Goal: Task Accomplishment & Management: Use online tool/utility

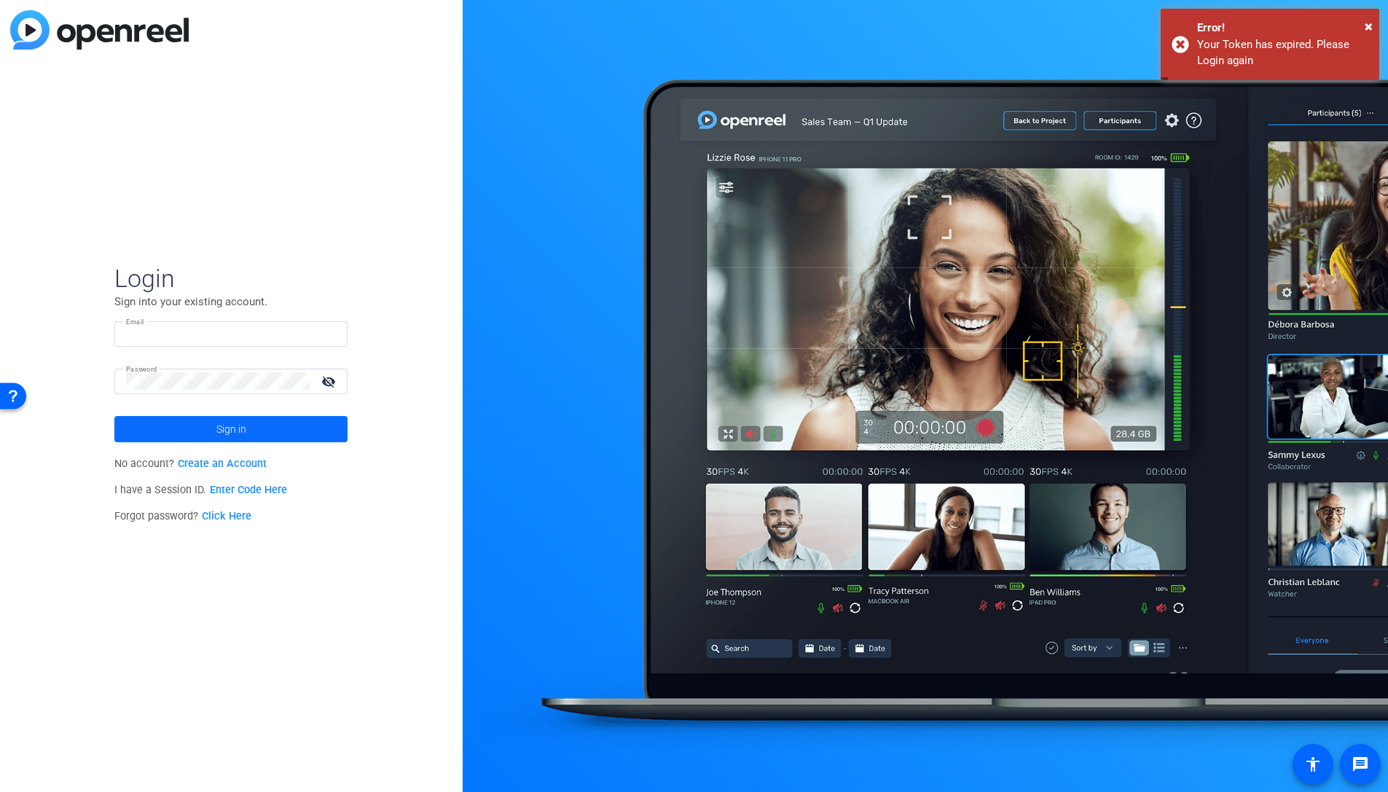
type input "[EMAIL_ADDRESS][DOMAIN_NAME]"
click at [202, 431] on span at bounding box center [230, 429] width 233 height 35
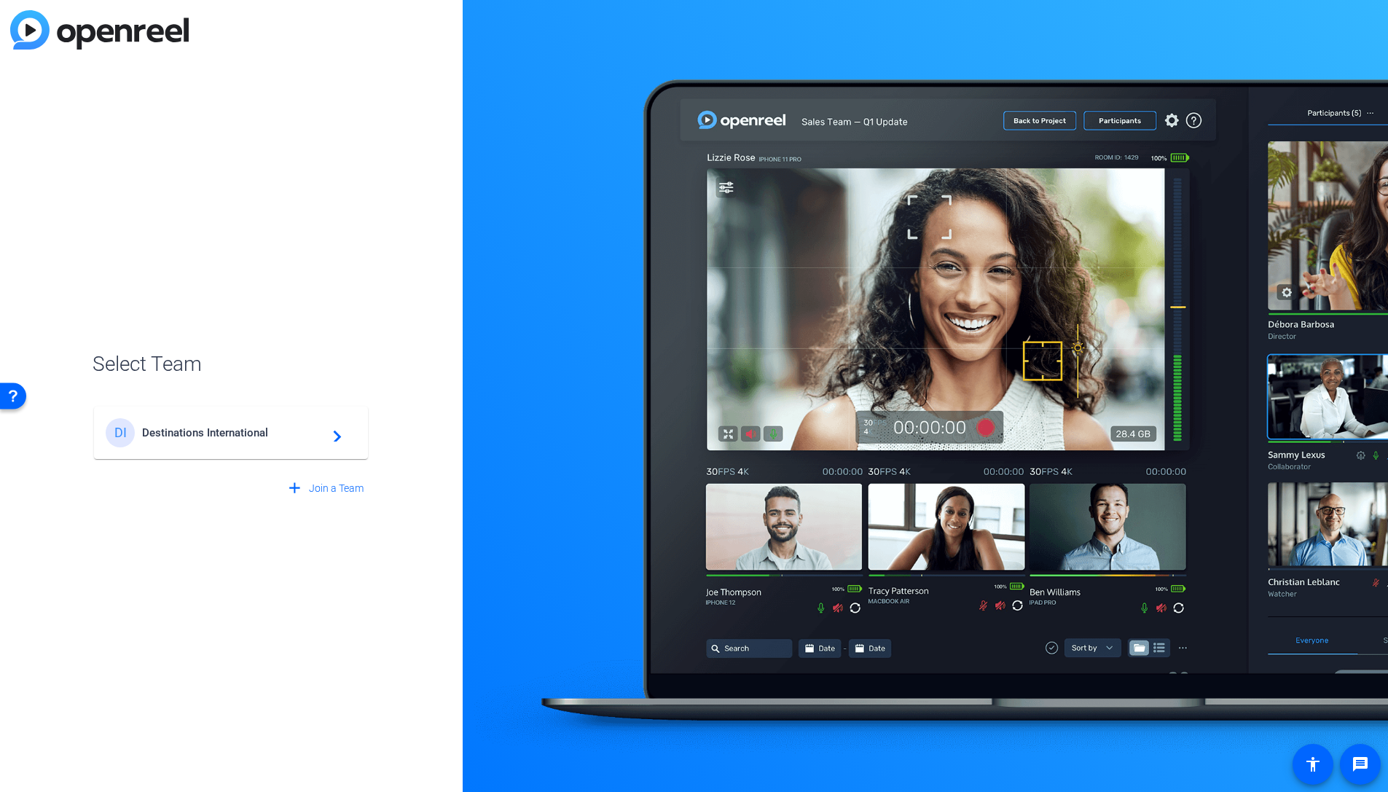
click at [214, 447] on div "DI Destinations International navigate_next" at bounding box center [231, 432] width 251 height 29
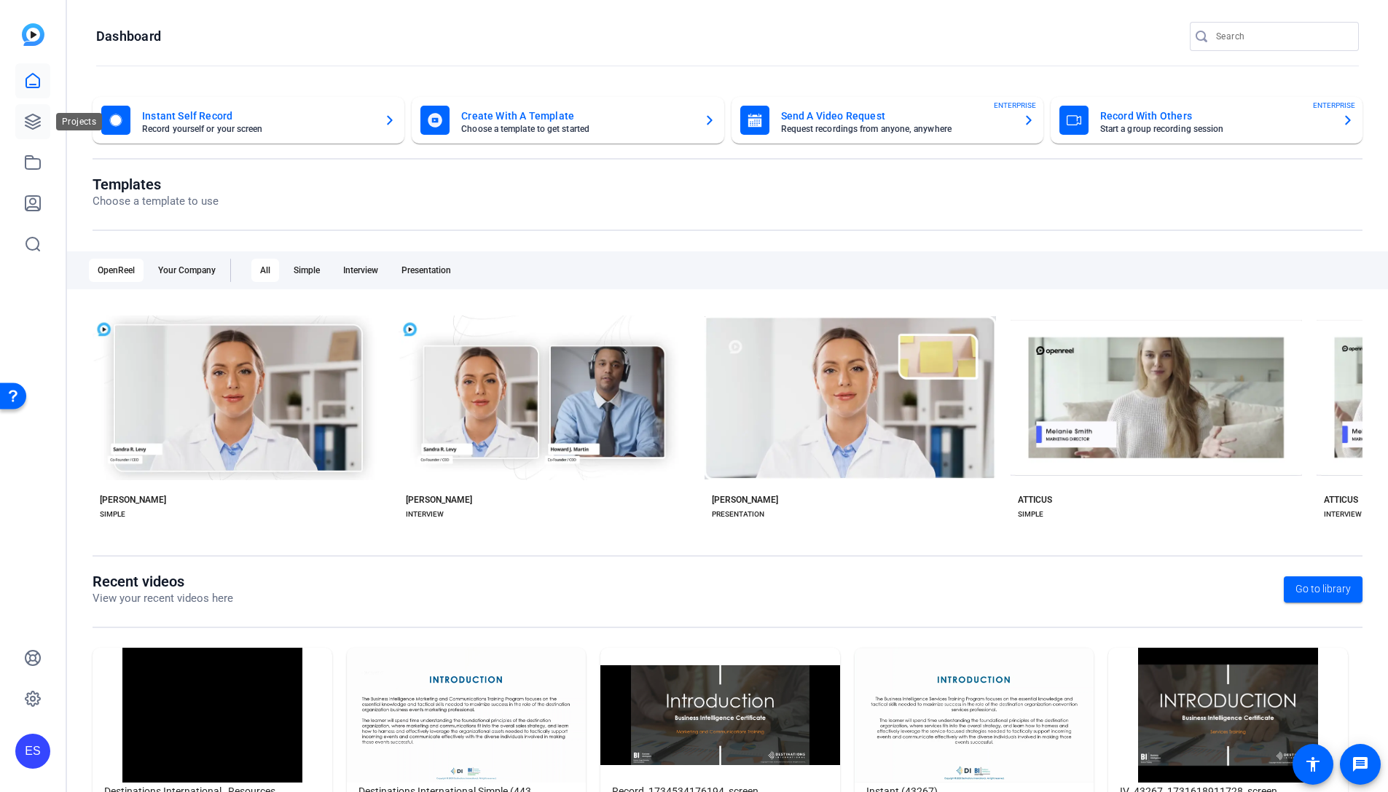
click at [31, 130] on link at bounding box center [32, 121] width 35 height 35
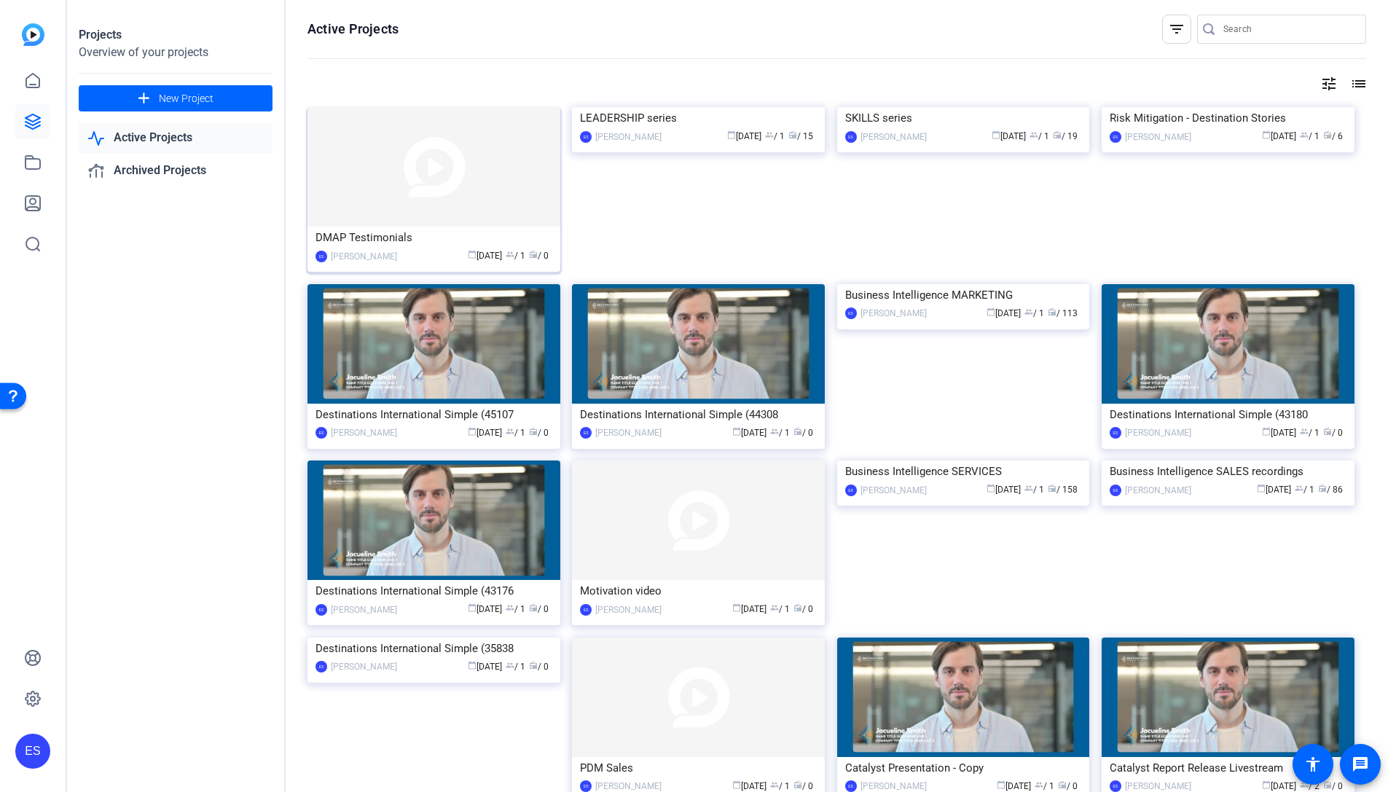
click at [387, 188] on img at bounding box center [433, 166] width 253 height 119
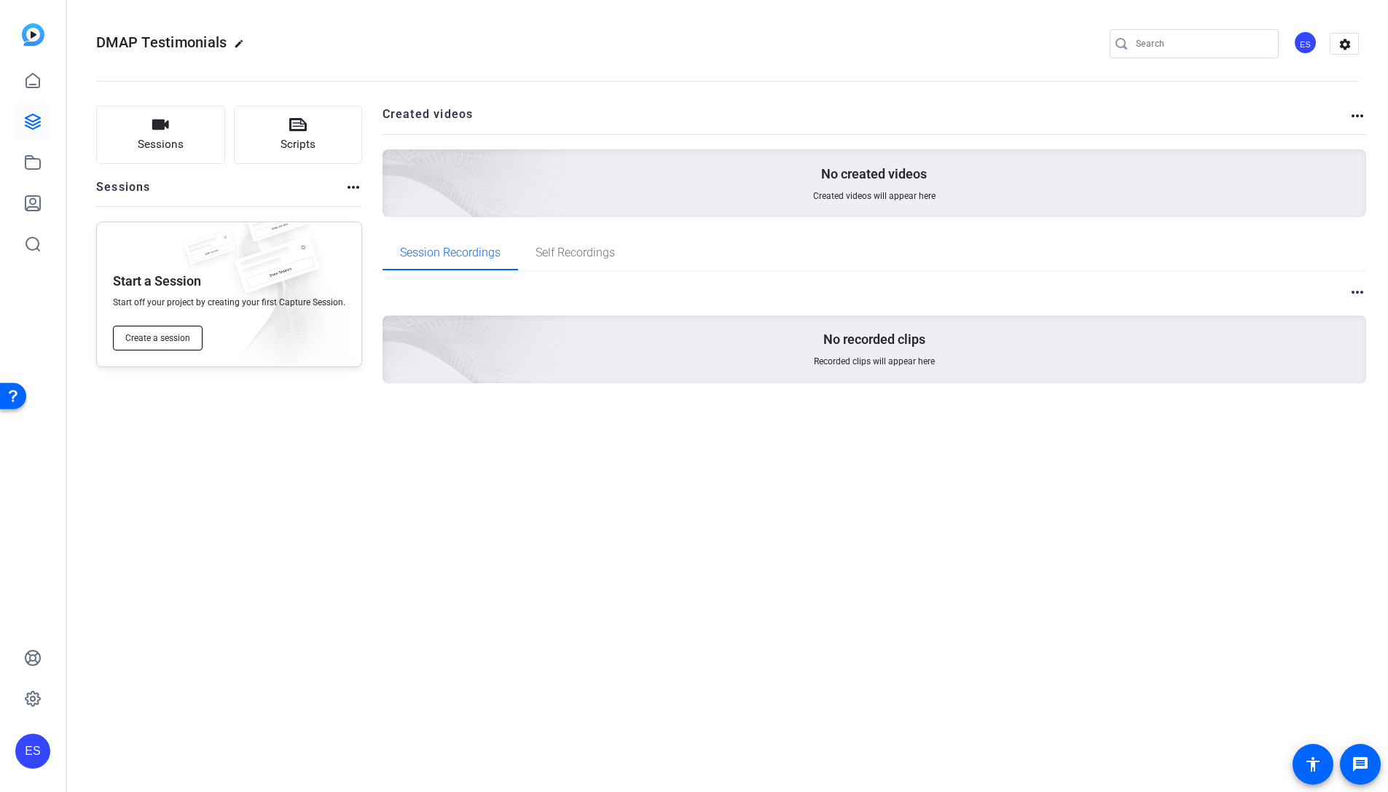
click at [151, 337] on span "Create a session" at bounding box center [157, 338] width 65 height 12
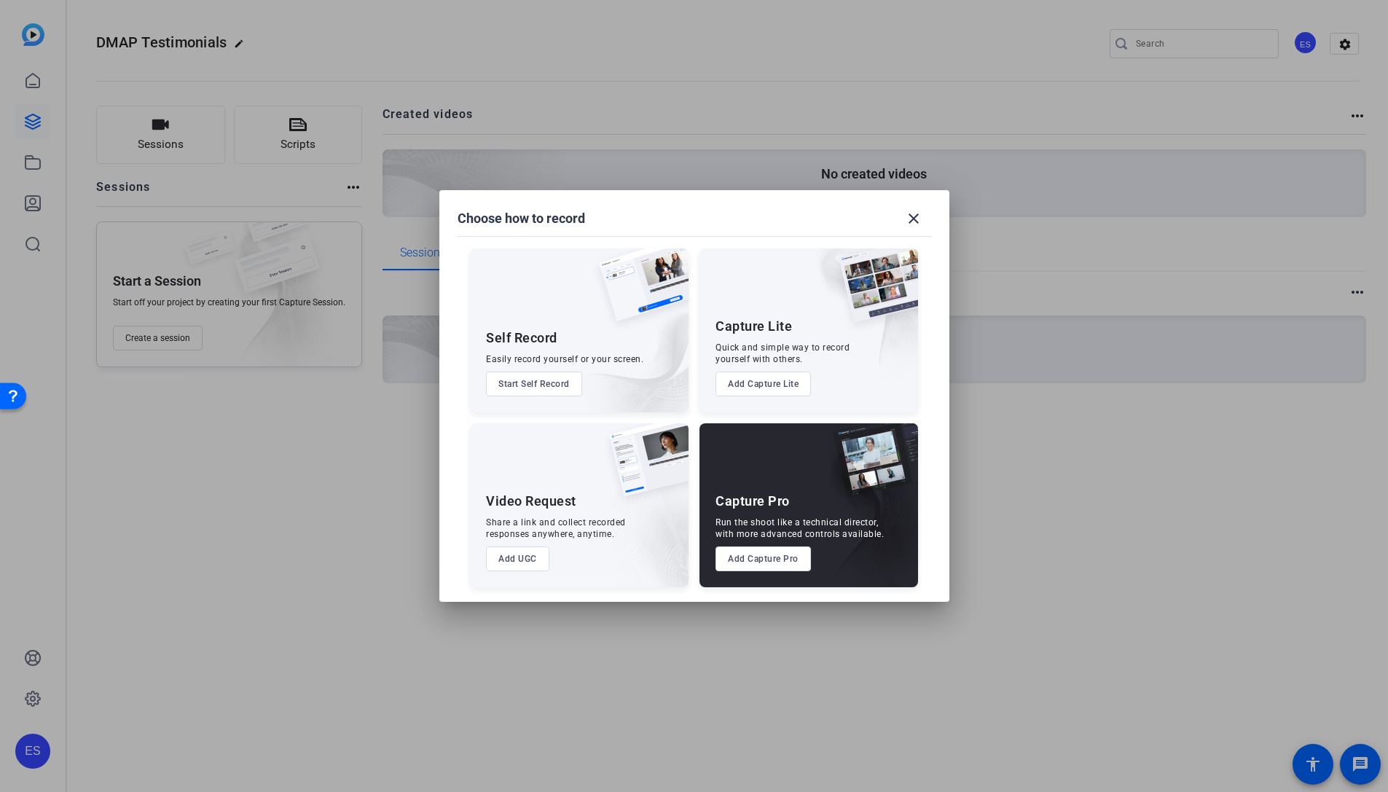
click at [529, 552] on button "Add UGC" at bounding box center [517, 558] width 63 height 25
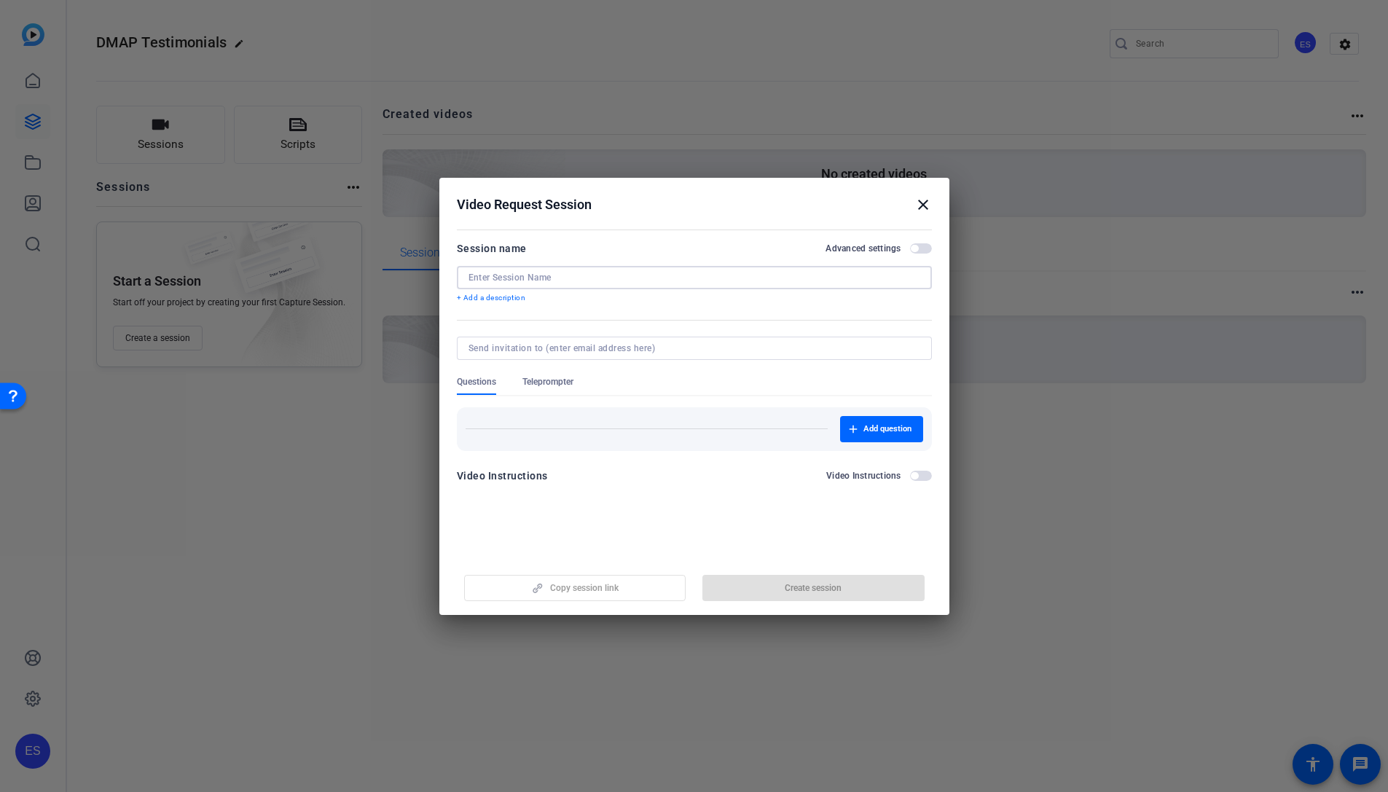
click at [632, 274] on input at bounding box center [694, 278] width 452 height 12
type input "DMAP With Distinction"
click at [933, 244] on mat-dialog-content "Session name Advanced settings DMAP With Distinction + Add a description Questi…" at bounding box center [694, 367] width 510 height 284
click at [916, 256] on div "Session name Advanced settings" at bounding box center [694, 248] width 475 height 17
click at [918, 249] on span "button" at bounding box center [913, 248] width 7 height 7
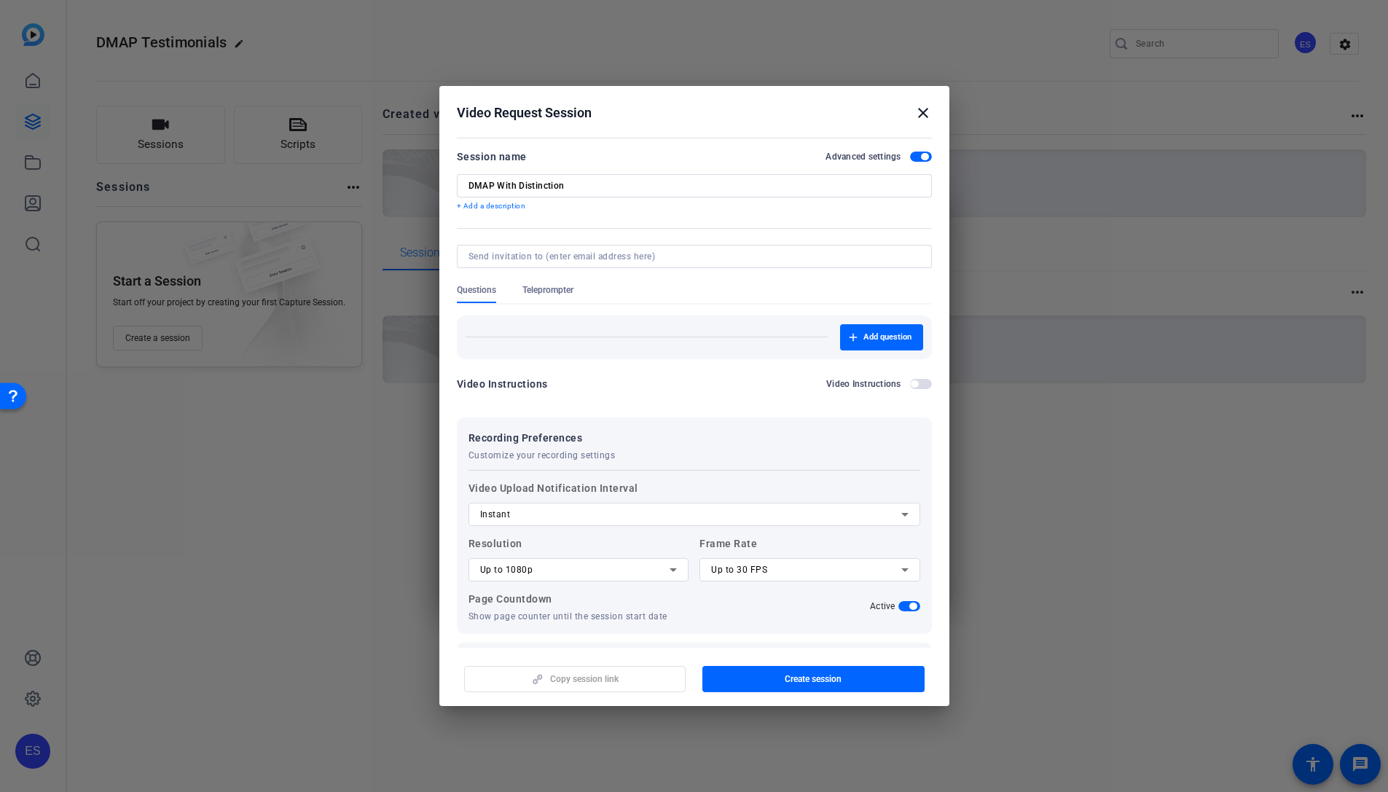
scroll to position [50, 0]
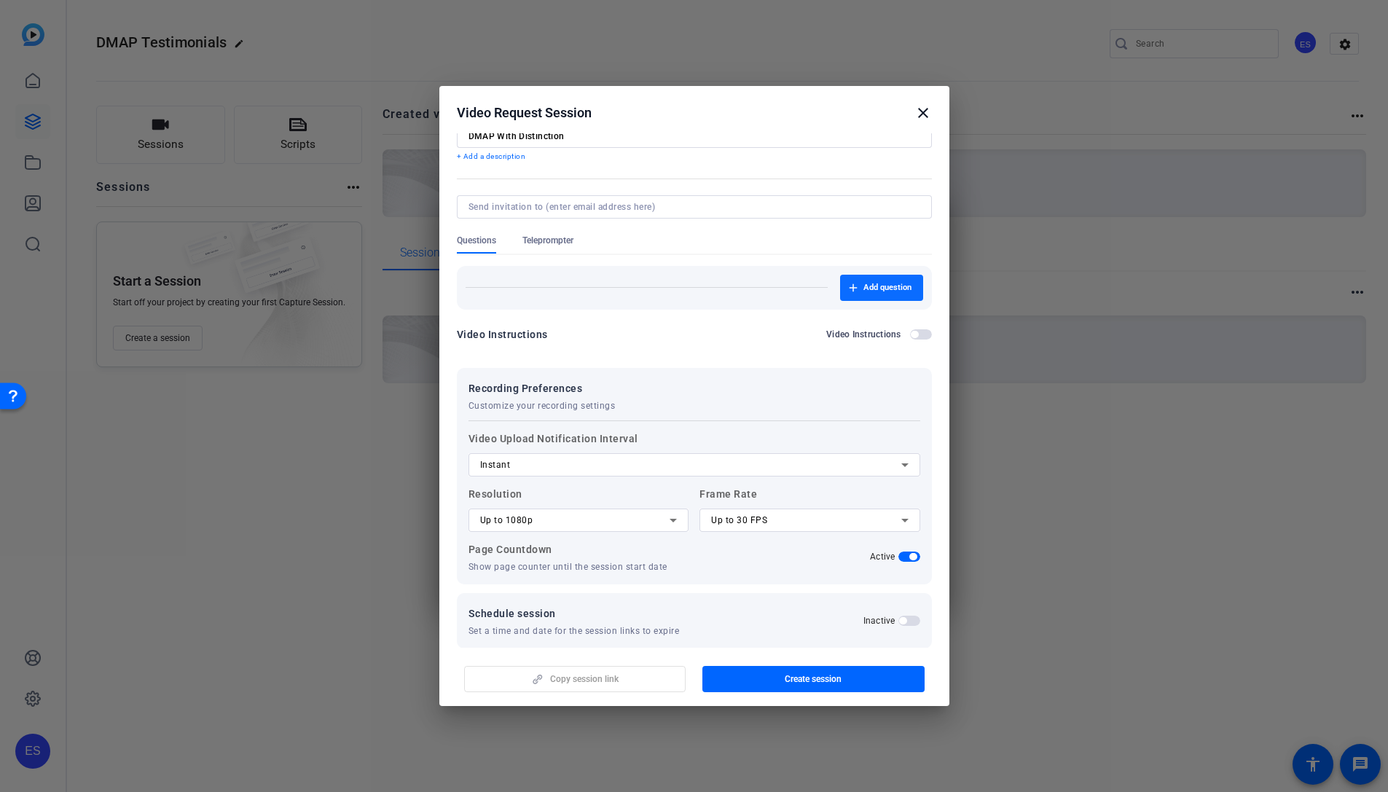
click at [876, 290] on span "Add question" at bounding box center [887, 288] width 48 height 12
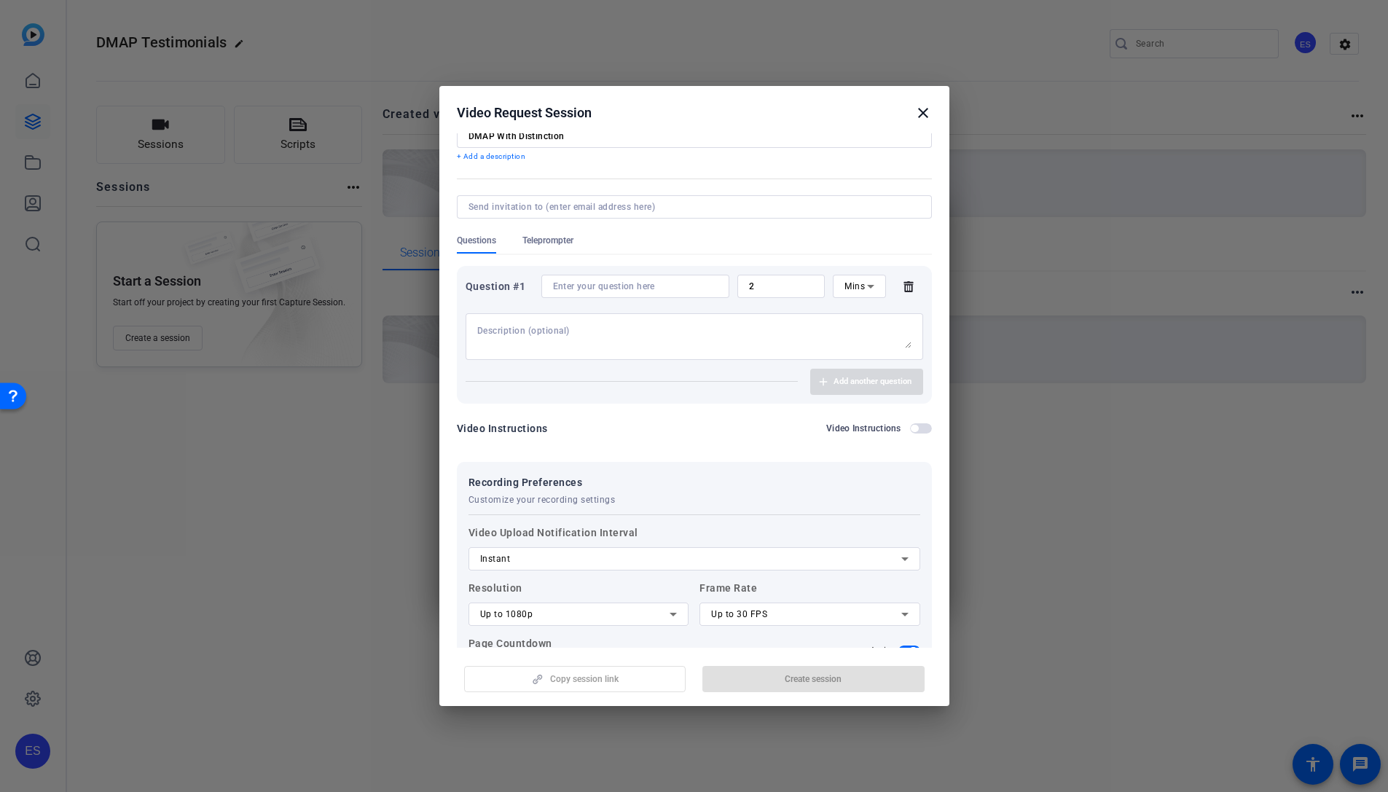
click at [607, 281] on input at bounding box center [635, 286] width 165 height 12
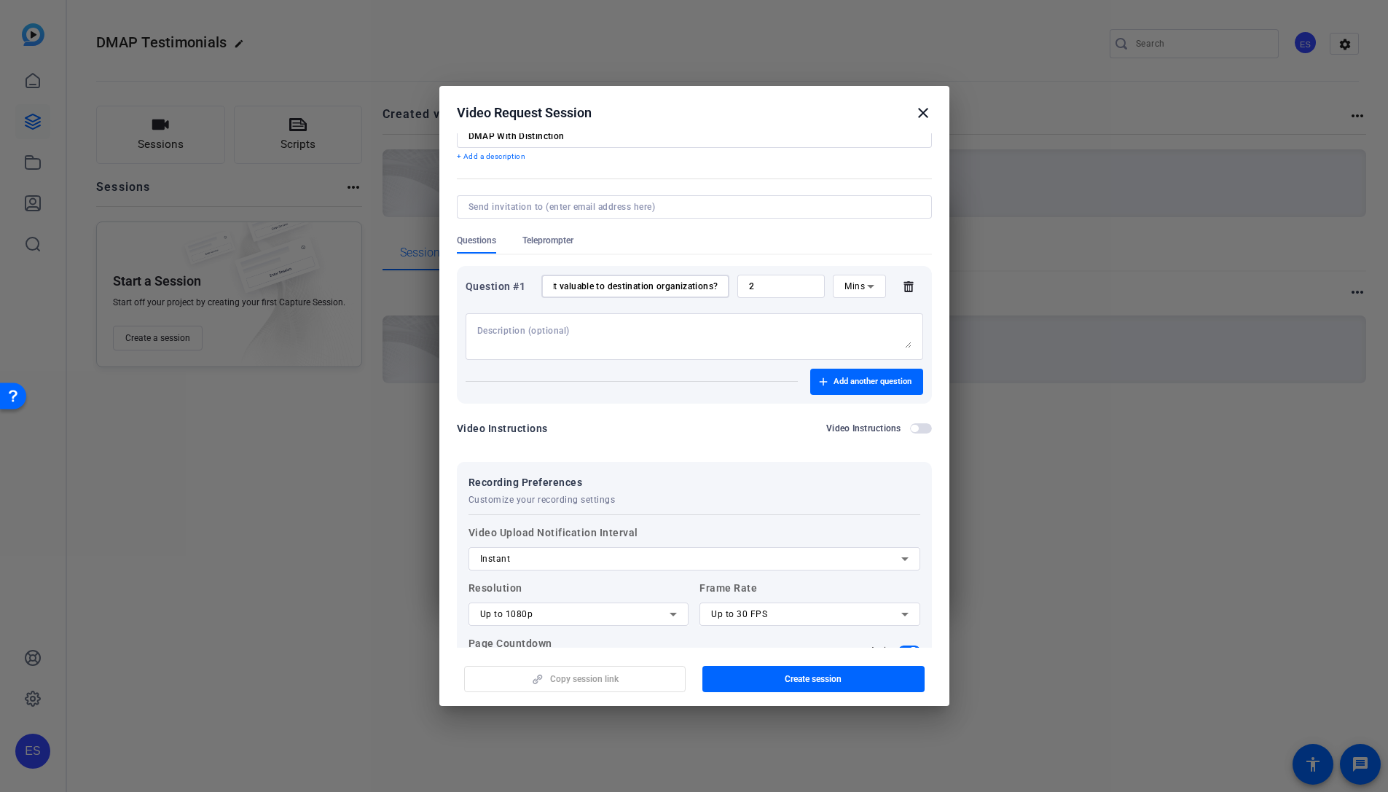
scroll to position [0, 143]
type input "Why is DMAP important? How is it valuable to destination organizations?"
click at [790, 294] on div "2" at bounding box center [781, 286] width 65 height 23
click at [862, 281] on icon at bounding box center [870, 286] width 17 height 17
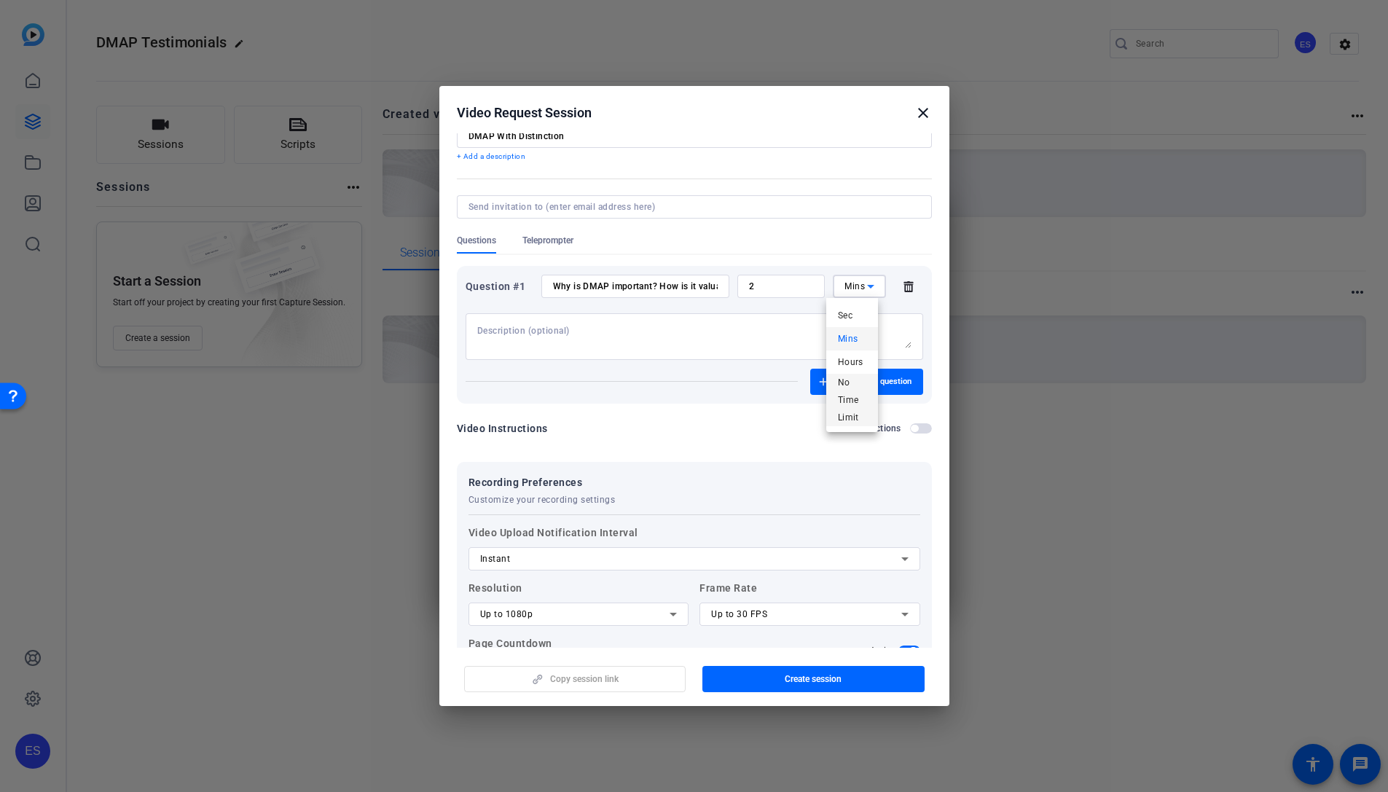
click at [849, 386] on span "No Time Limit" at bounding box center [852, 400] width 29 height 52
click at [658, 280] on input "Why is DMAP important? How is it valuable to destination organizations?" at bounding box center [616, 286] width 143 height 12
click at [852, 388] on span "button" at bounding box center [866, 381] width 113 height 35
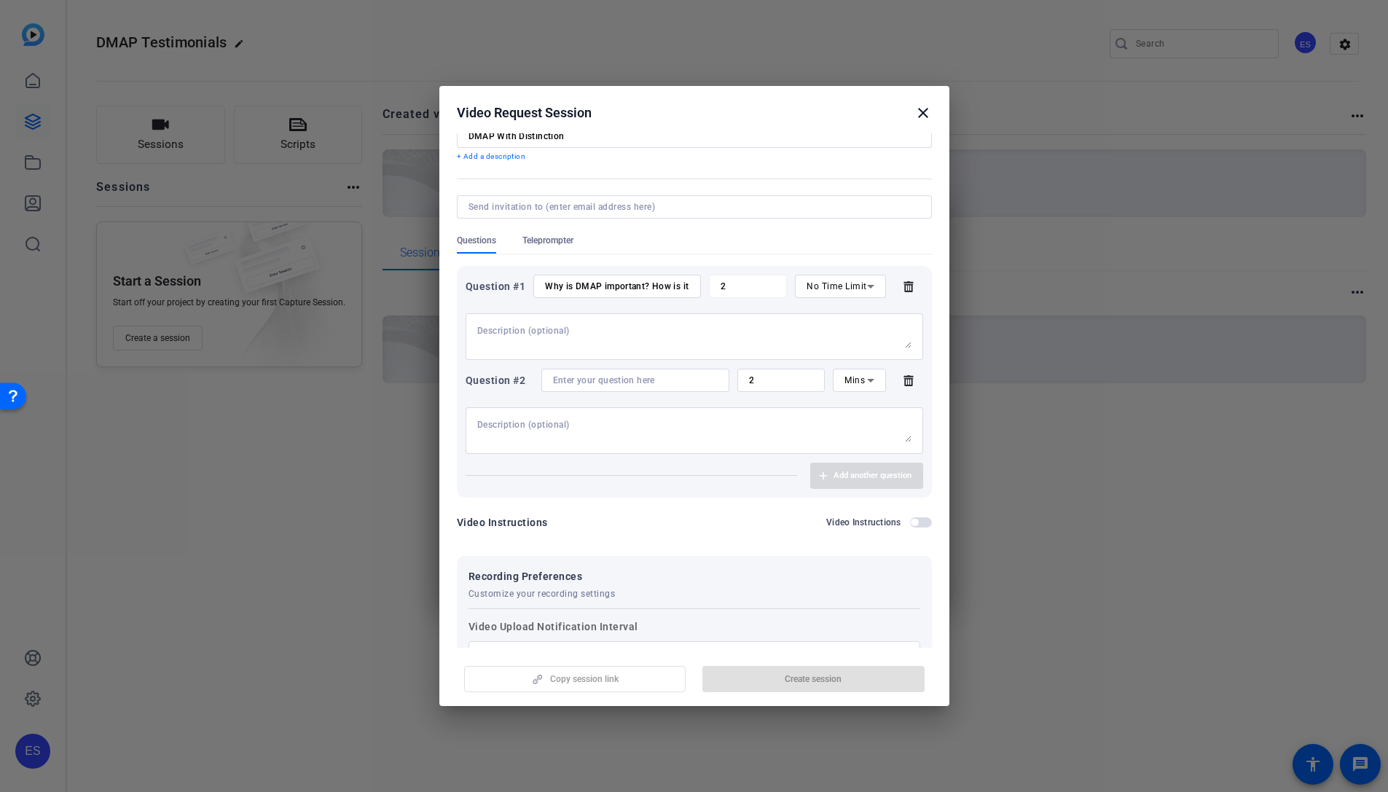
click at [862, 379] on icon at bounding box center [870, 379] width 17 height 17
click at [842, 497] on span "No Time Limit" at bounding box center [852, 494] width 29 height 52
click at [645, 383] on input at bounding box center [616, 380] width 143 height 12
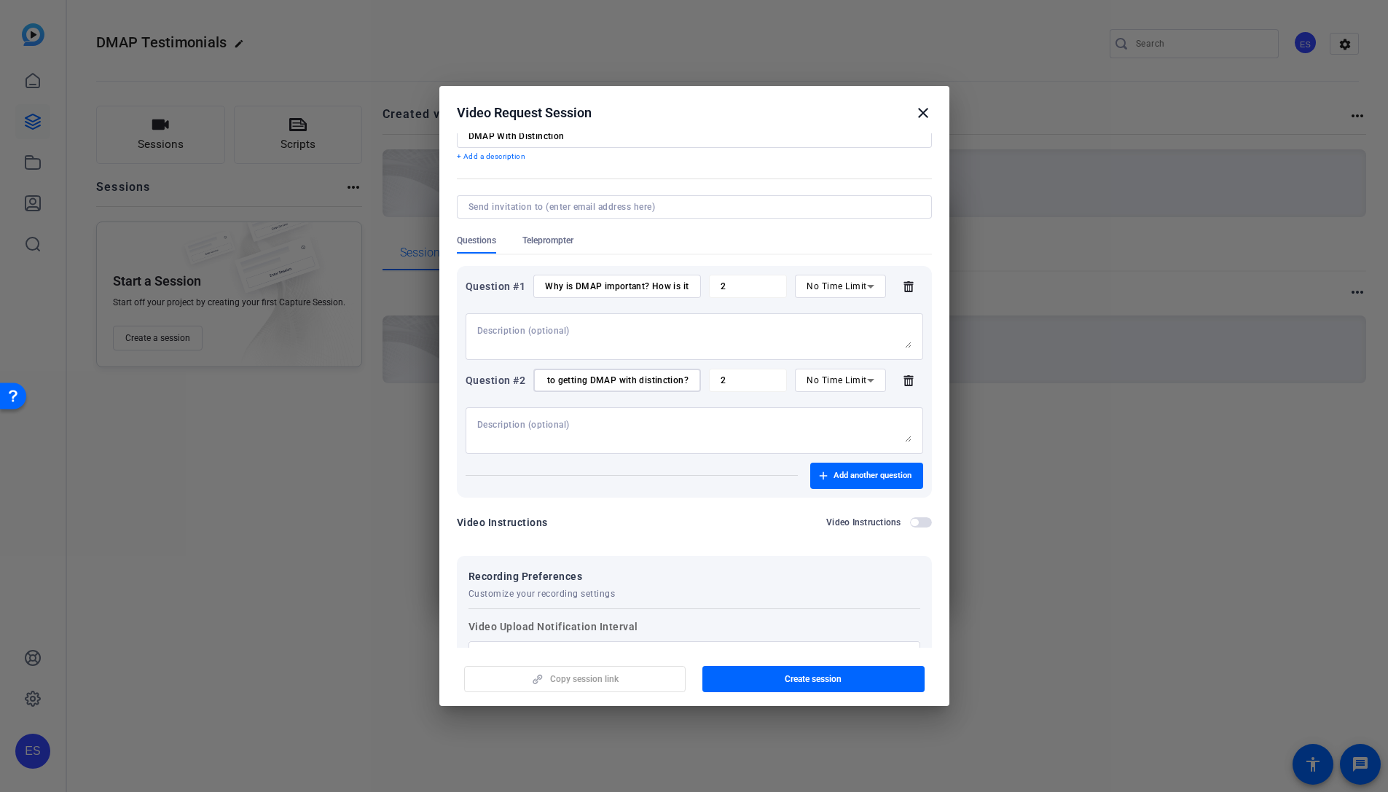
scroll to position [0, 164]
type input "What are best practices when it comes to getting DMAP with distinction?"
click at [842, 477] on span "Add another question" at bounding box center [872, 476] width 78 height 12
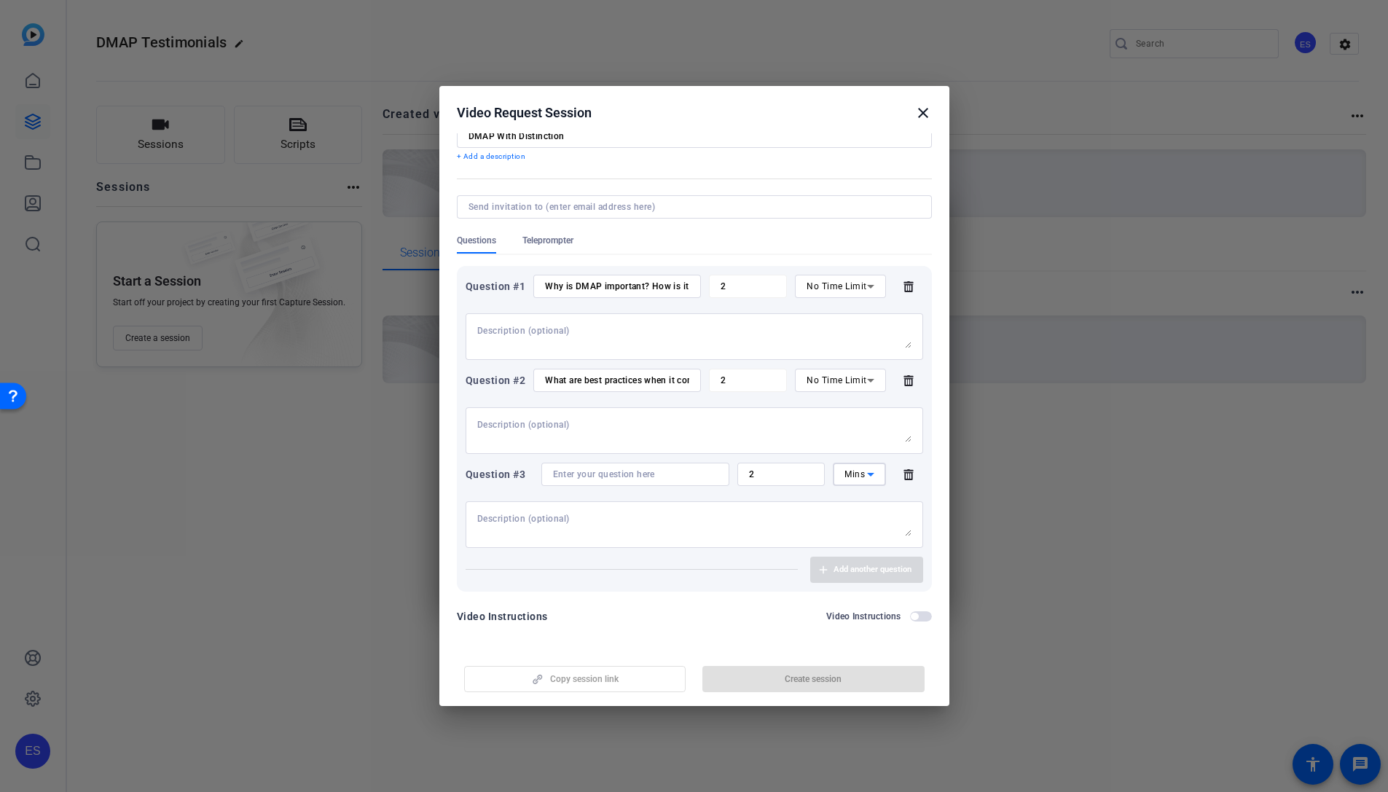
click at [849, 477] on span "Mins" at bounding box center [854, 474] width 20 height 10
click at [848, 616] on div "Sec Mins Hours No Time Limit" at bounding box center [852, 553] width 52 height 134
click at [854, 599] on span "No Time Limit" at bounding box center [852, 588] width 29 height 52
click at [627, 382] on input "What are best practices when it comes to getting DMAP with distinction?" at bounding box center [616, 380] width 143 height 12
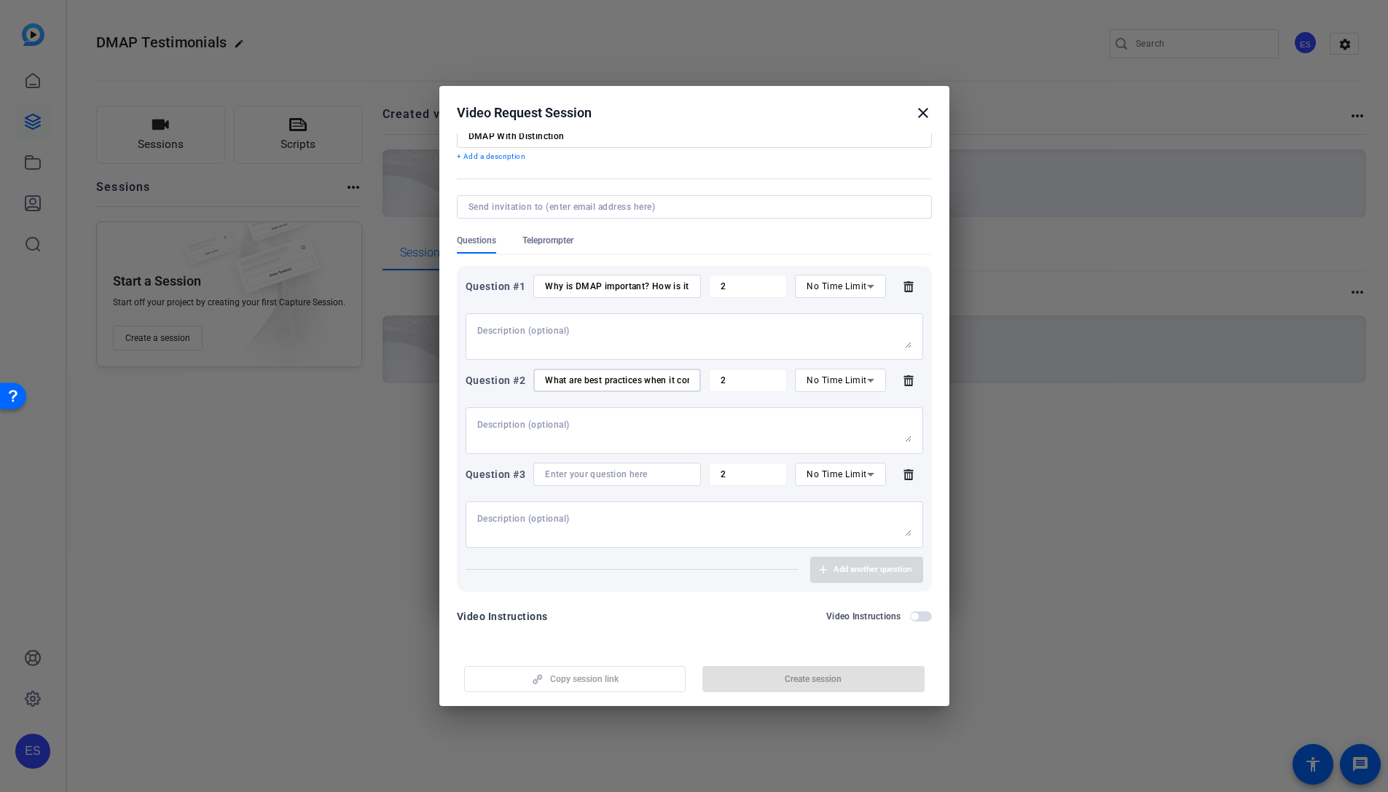
click at [627, 382] on input "What are best practices when it comes to getting DMAP with distinction?" at bounding box center [616, 380] width 143 height 12
click at [623, 473] on input at bounding box center [616, 474] width 143 height 12
click at [608, 285] on input "Why is DMAP important? How is it valuable to destination organizations?" at bounding box center [616, 286] width 143 height 12
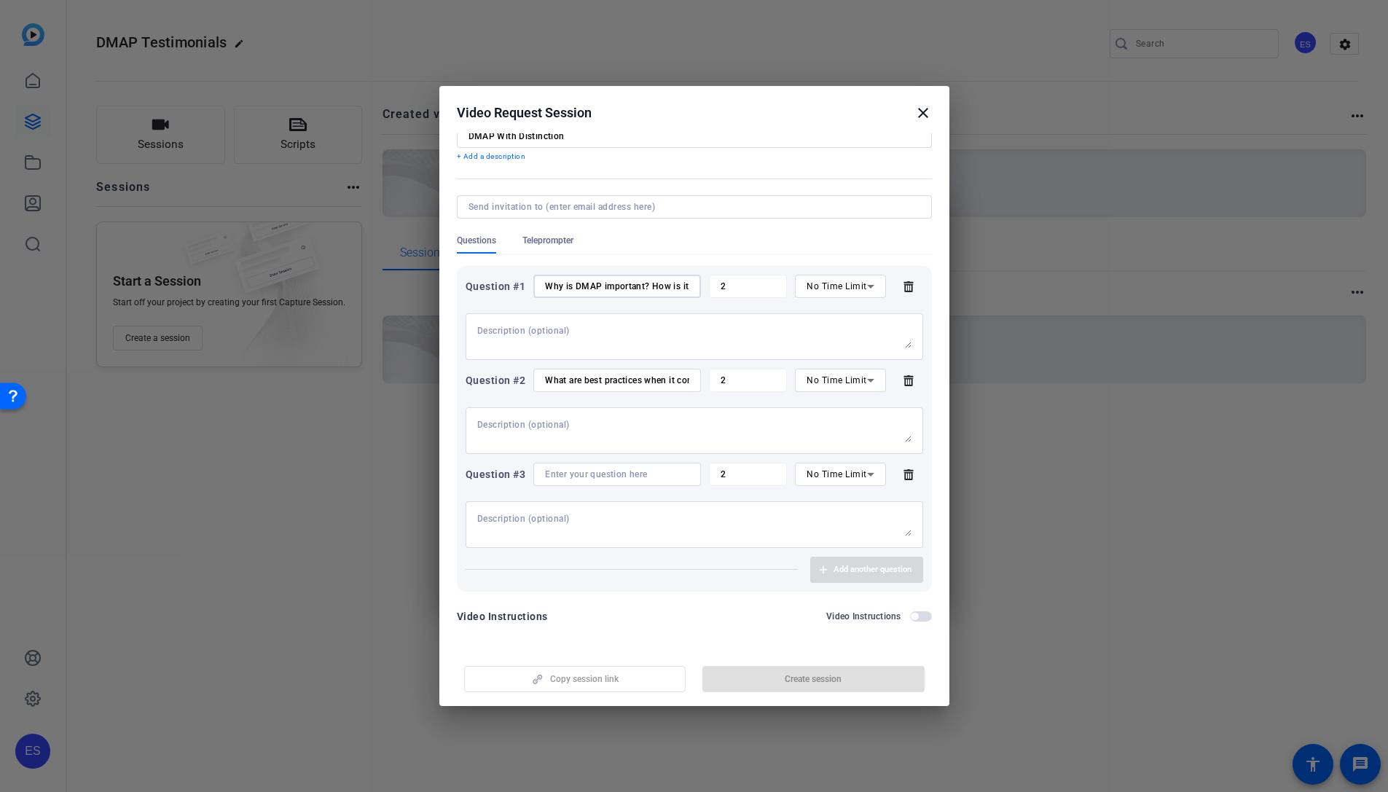
click at [618, 285] on input "Why is DMAP important? How is it valuable to destination organizations?" at bounding box center [616, 286] width 143 height 12
click at [632, 379] on input "What are best practices when it comes to getting DMAP with distinction?" at bounding box center [616, 380] width 143 height 12
click at [635, 479] on input at bounding box center [616, 474] width 143 height 12
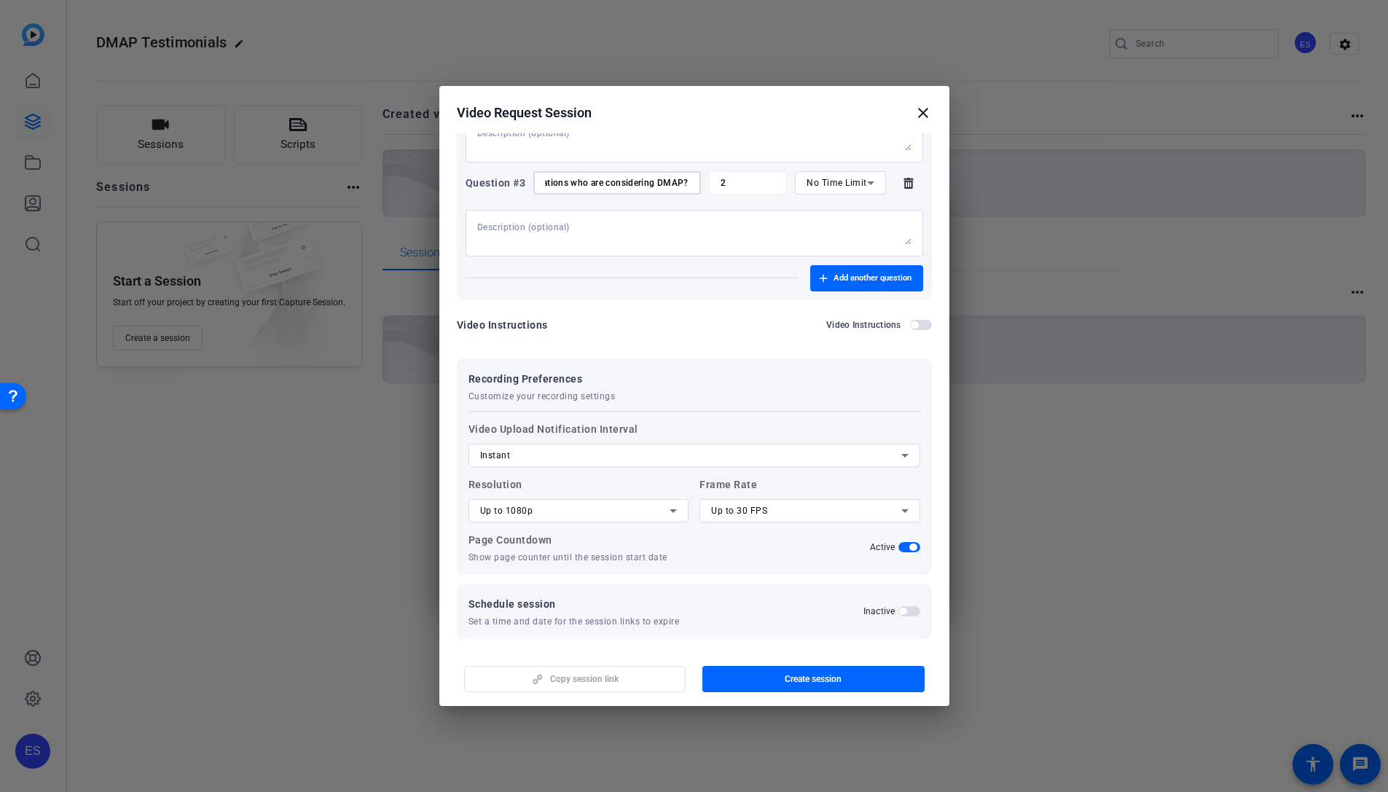
scroll to position [347, 0]
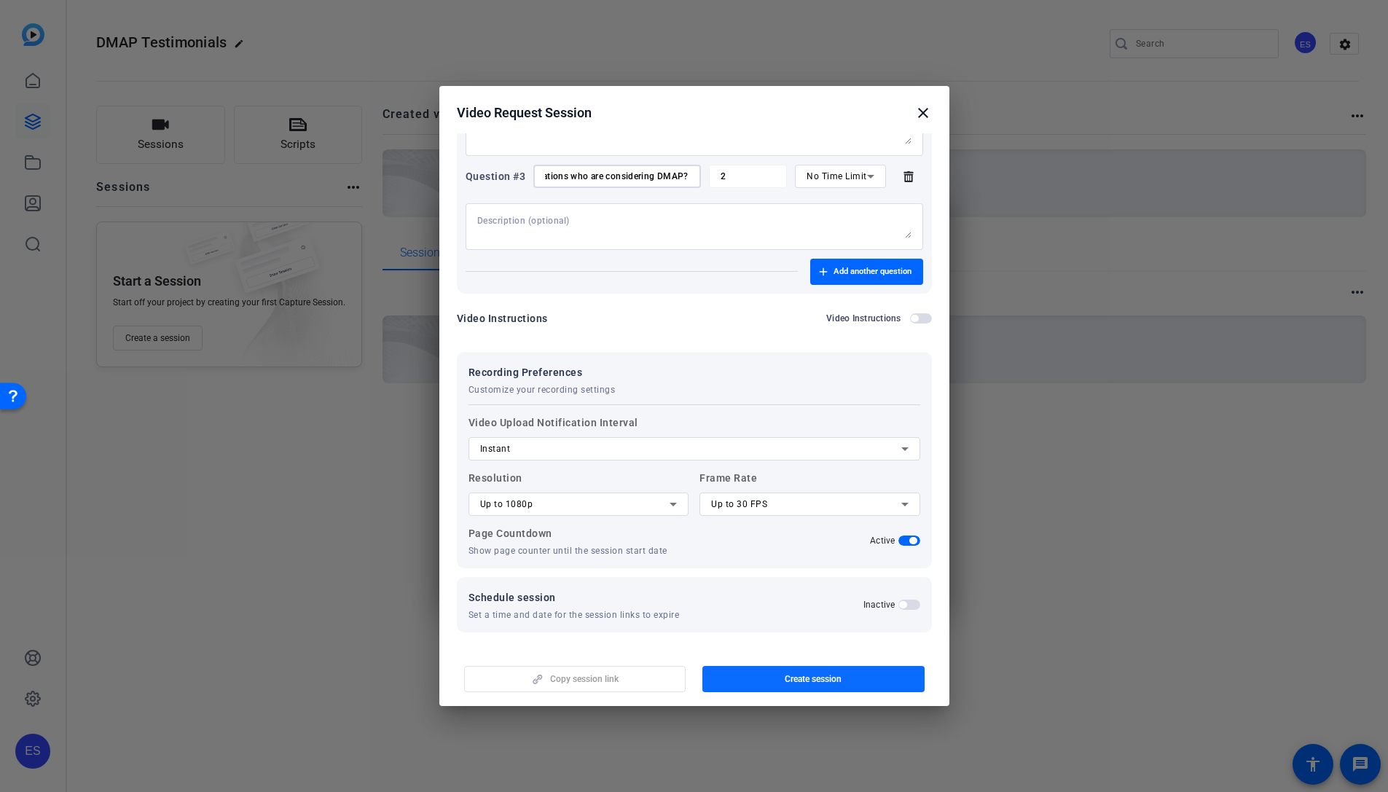
type input "What advice would you give to destinations who are considering DMAP?"
click at [845, 683] on span "button" at bounding box center [813, 678] width 222 height 35
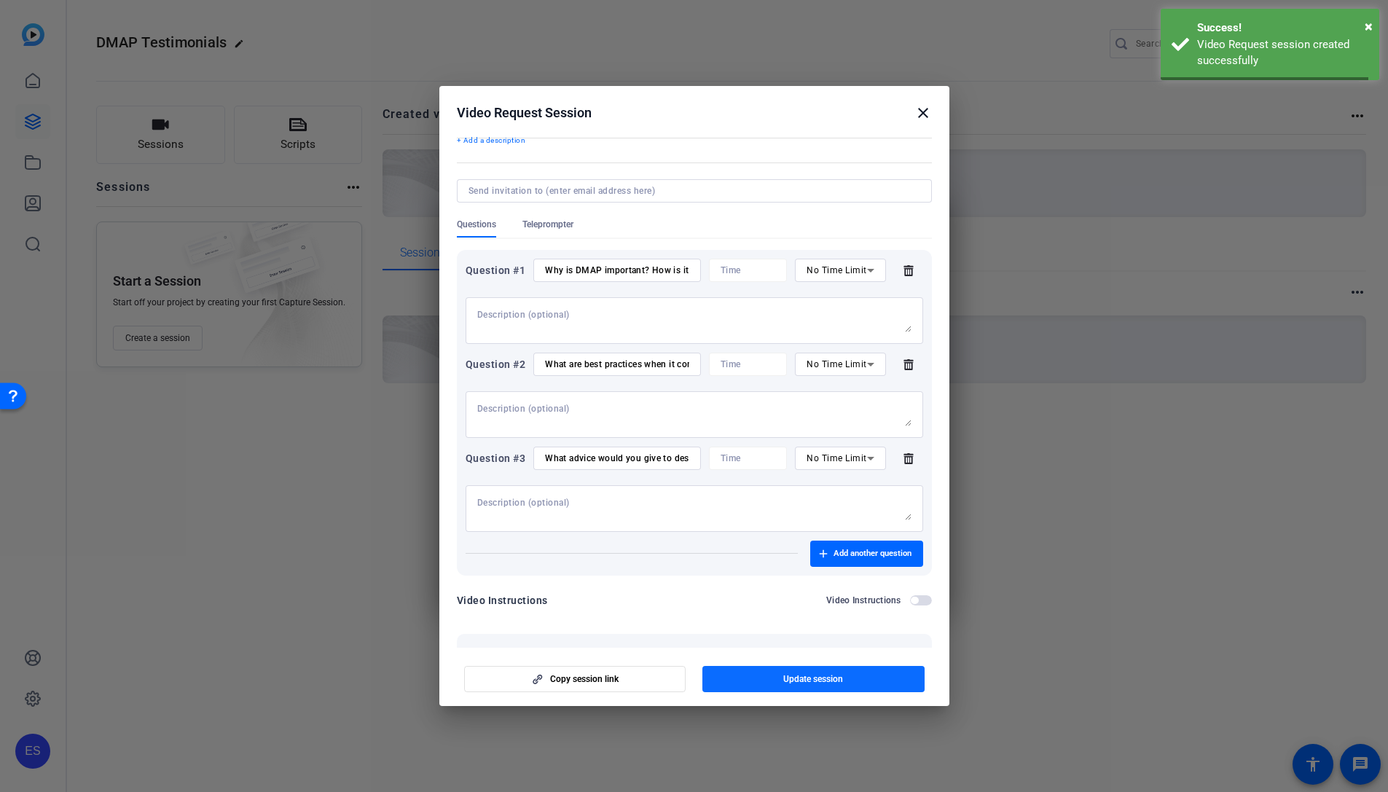
scroll to position [51, 0]
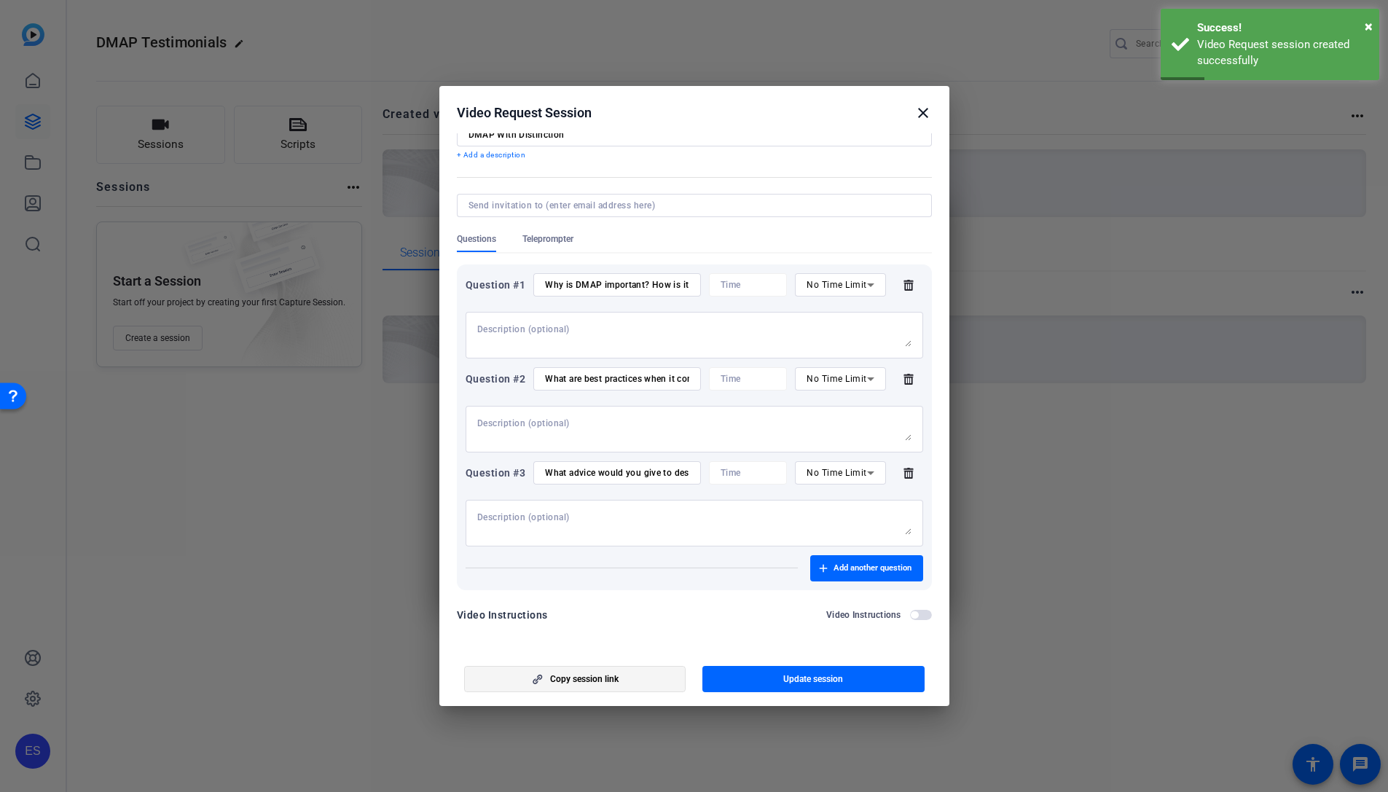
click at [550, 683] on span "Copy session link" at bounding box center [584, 679] width 68 height 12
click at [920, 110] on mat-icon "close" at bounding box center [922, 112] width 17 height 17
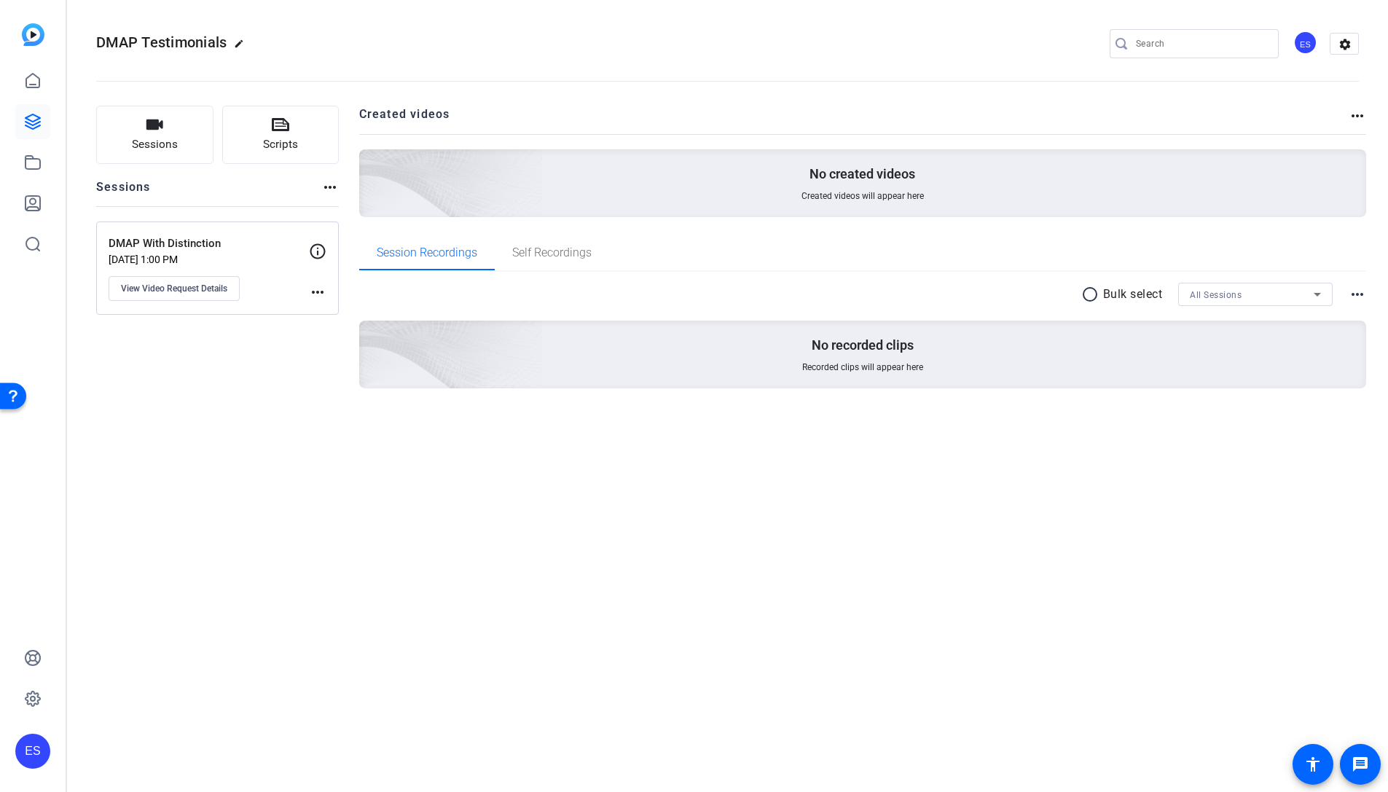
click at [716, 535] on div "DMAP Testimonials edit ES settings Sessions Scripts Sessions more_horiz DMAP Wi…" at bounding box center [727, 396] width 1321 height 792
